Goal: Task Accomplishment & Management: Manage account settings

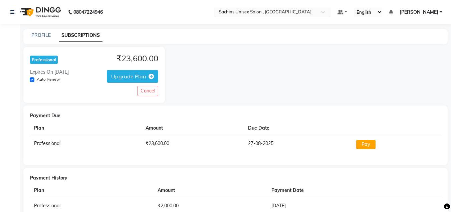
click at [330, 14] on span at bounding box center [325, 14] width 8 height 7
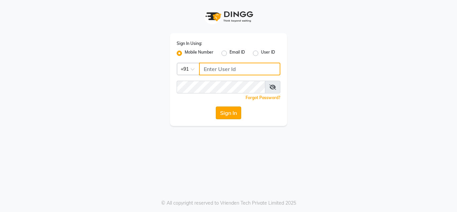
type input "7710840305"
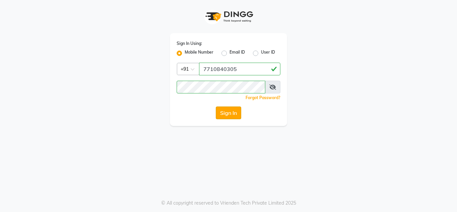
click at [233, 109] on button "Sign In" at bounding box center [228, 112] width 25 height 13
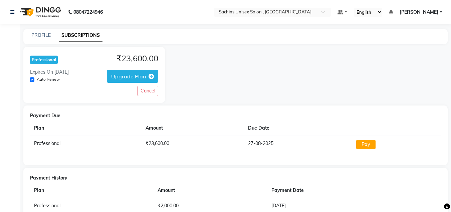
click at [273, 129] on th "Due Date" at bounding box center [298, 127] width 108 height 15
click at [440, 15] on link "[PERSON_NAME]" at bounding box center [421, 12] width 43 height 7
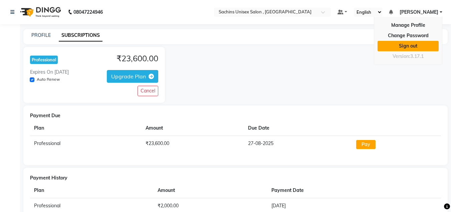
click at [416, 48] on link "Sign out" at bounding box center [408, 46] width 61 height 10
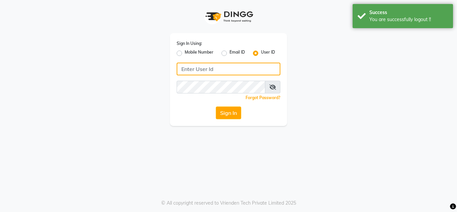
type input "7710840305"
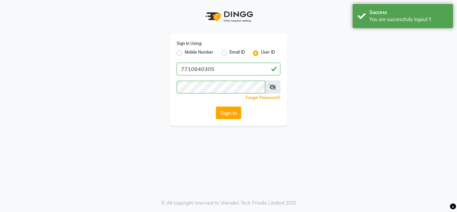
click at [269, 50] on label "User ID" at bounding box center [268, 53] width 14 height 8
click at [265, 50] on input "User ID" at bounding box center [263, 51] width 4 height 4
click at [268, 50] on label "User ID" at bounding box center [268, 53] width 14 height 8
click at [265, 50] on input "User ID" at bounding box center [263, 51] width 4 height 4
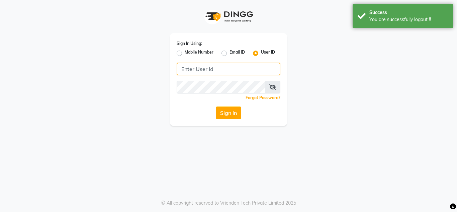
click at [257, 65] on input "Username" at bounding box center [228, 68] width 104 height 13
type input "sachins"
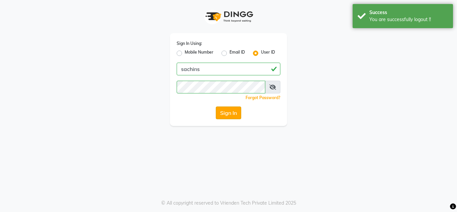
click at [226, 112] on button "Sign In" at bounding box center [228, 112] width 25 height 13
